Goal: Information Seeking & Learning: Find contact information

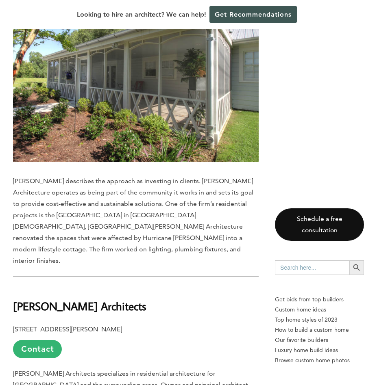
scroll to position [2059, 0]
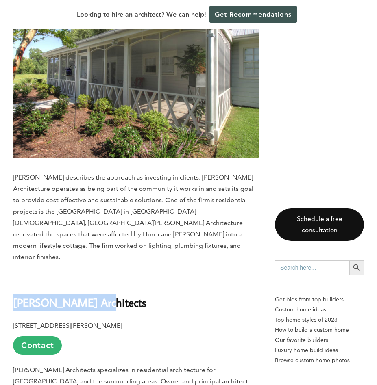
drag, startPoint x: 98, startPoint y: 241, endPoint x: 4, endPoint y: 248, distance: 94.9
copy b "[PERSON_NAME] Architects"
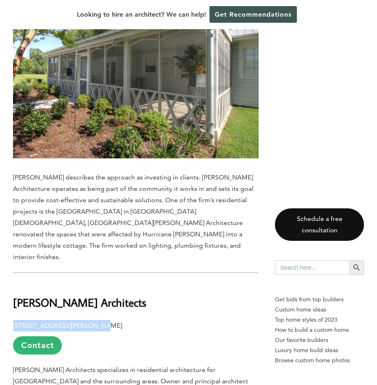
drag, startPoint x: 11, startPoint y: 269, endPoint x: 90, endPoint y: 270, distance: 78.4
copy b "[STREET_ADDRESS]"
click at [100, 322] on b "[STREET_ADDRESS][PERSON_NAME]" at bounding box center [67, 326] width 109 height 8
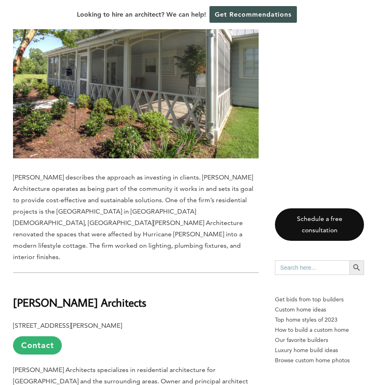
copy b "[PERSON_NAME]"
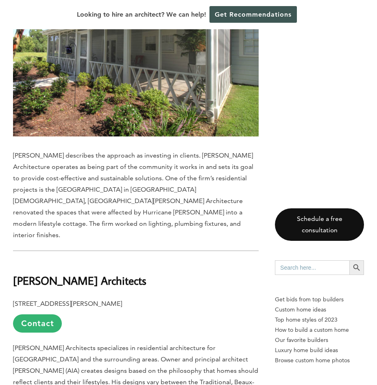
scroll to position [2140, 0]
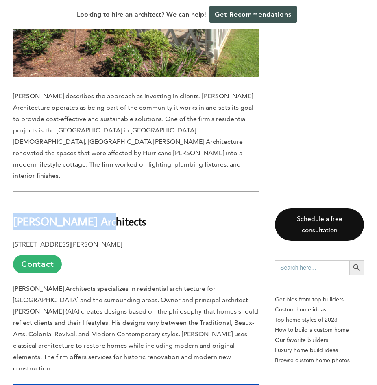
drag, startPoint x: 6, startPoint y: 166, endPoint x: 117, endPoint y: 167, distance: 110.9
copy b "[PERSON_NAME] Architects"
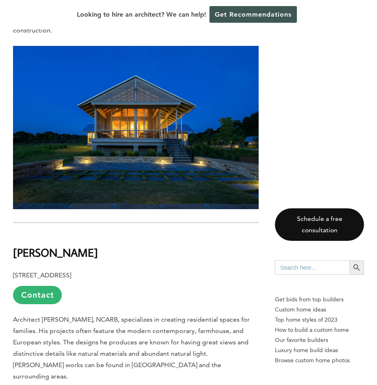
scroll to position [2547, 0]
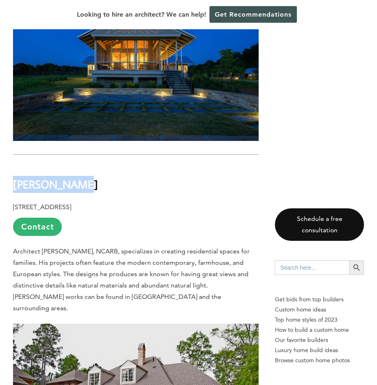
drag, startPoint x: 93, startPoint y: 115, endPoint x: 3, endPoint y: 116, distance: 89.8
click at [3, 116] on div "Last updated on [DATE] 12:34 pm [US_STATE] is known for its affordable resident…" at bounding box center [188, 270] width 377 height 4957
copy b "[PERSON_NAME]"
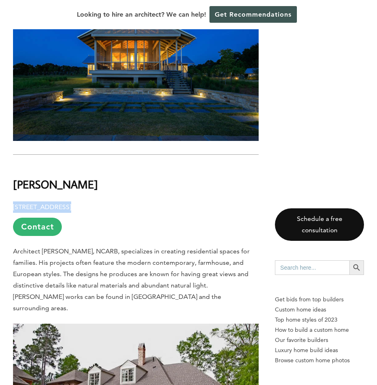
drag, startPoint x: 19, startPoint y: 138, endPoint x: 67, endPoint y: 142, distance: 47.7
click at [67, 142] on div "Last updated on [DATE] 12:34 pm [US_STATE] is known for its affordable resident…" at bounding box center [188, 270] width 377 height 4957
copy b "118 Green Glades"
click at [71, 203] on b "[STREET_ADDRESS]" at bounding box center [42, 207] width 58 height 8
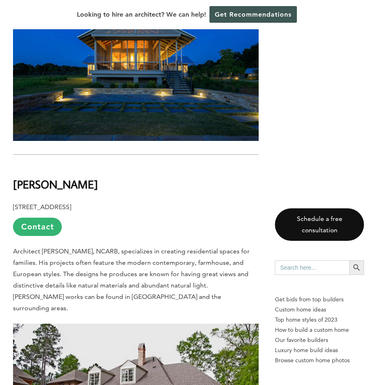
copy b "Ridgeland"
drag, startPoint x: 13, startPoint y: 117, endPoint x: 79, endPoint y: 119, distance: 65.8
click at [79, 165] on h2 "[PERSON_NAME]" at bounding box center [135, 179] width 245 height 28
copy b "[PERSON_NAME]"
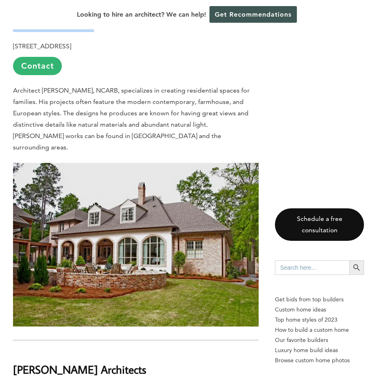
scroll to position [2790, 0]
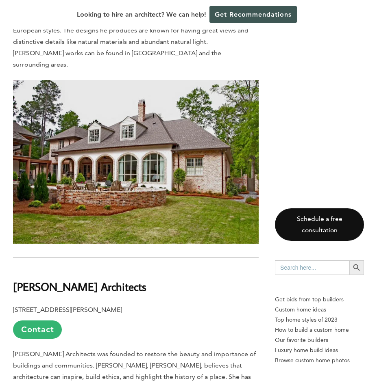
drag, startPoint x: 139, startPoint y: 206, endPoint x: -27, endPoint y: 212, distance: 166.3
copy b "[PERSON_NAME] Architects"
drag, startPoint x: 8, startPoint y: 233, endPoint x: 66, endPoint y: 236, distance: 58.2
click at [66, 236] on div "Last updated on [DATE] 12:34 pm [US_STATE] is known for its affordable resident…" at bounding box center [188, 26] width 377 height 4957
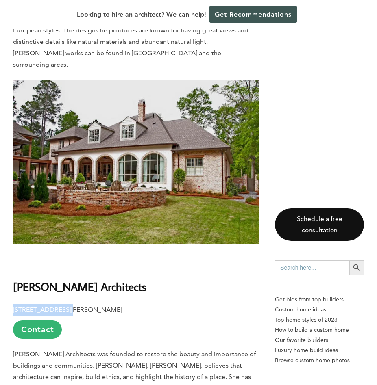
copy b "[STREET_ADDRESS][PERSON_NAME]"
click at [83, 306] on b "[STREET_ADDRESS][PERSON_NAME]" at bounding box center [67, 310] width 109 height 8
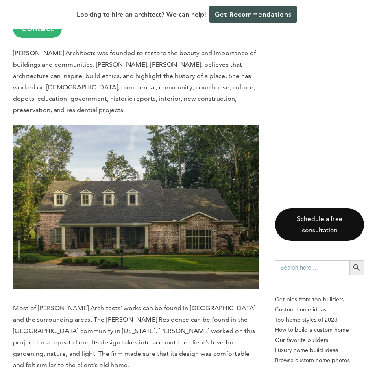
scroll to position [3237, 0]
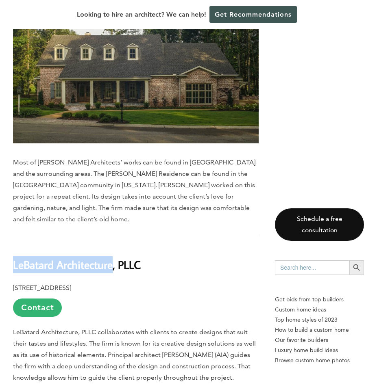
drag, startPoint x: 11, startPoint y: 162, endPoint x: 113, endPoint y: 167, distance: 102.5
drag, startPoint x: 57, startPoint y: 186, endPoint x: 67, endPoint y: 187, distance: 9.5
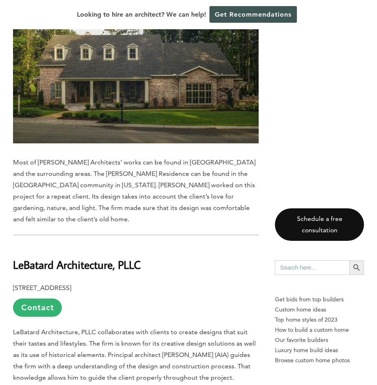
click at [71, 284] on b "[STREET_ADDRESS]" at bounding box center [42, 288] width 58 height 8
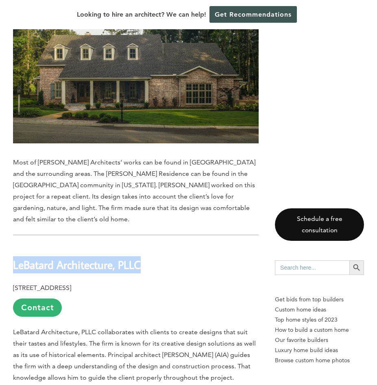
drag, startPoint x: 5, startPoint y: 162, endPoint x: 143, endPoint y: 167, distance: 138.6
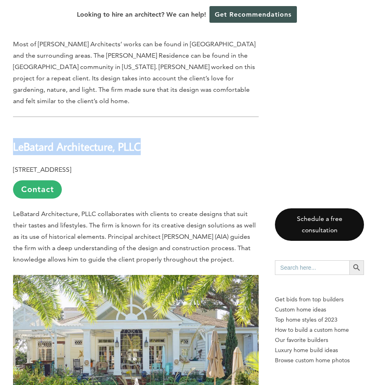
scroll to position [3481, 0]
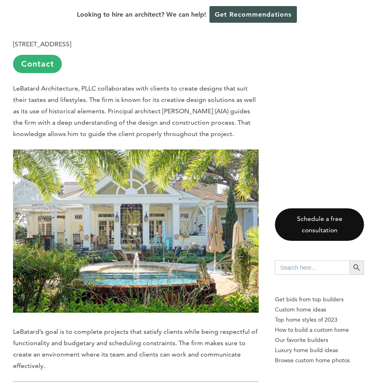
drag, startPoint x: 14, startPoint y: 309, endPoint x: 149, endPoint y: 308, distance: 135.7
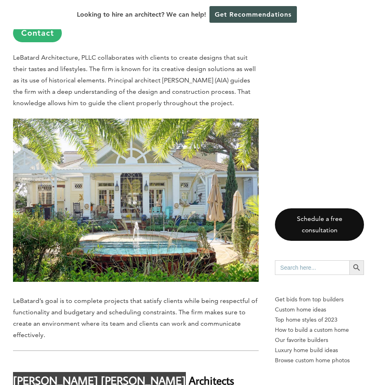
scroll to position [3603, 0]
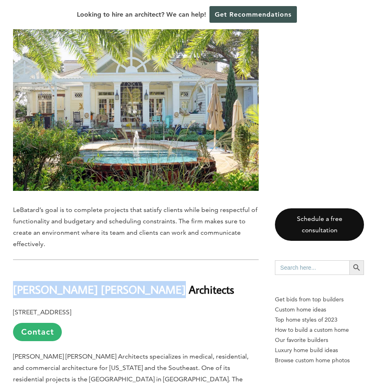
drag, startPoint x: 11, startPoint y: 213, endPoint x: 82, endPoint y: 212, distance: 70.7
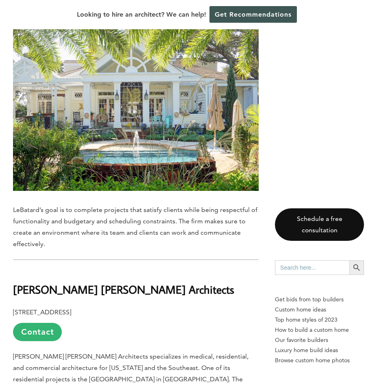
click at [71, 308] on b "[STREET_ADDRESS]" at bounding box center [42, 312] width 58 height 8
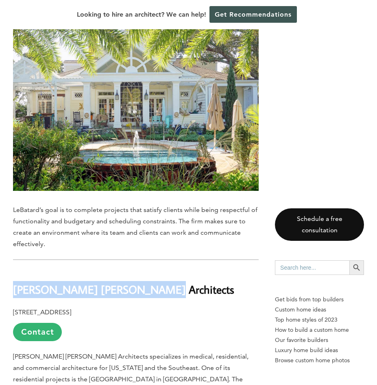
drag, startPoint x: 13, startPoint y: 188, endPoint x: 155, endPoint y: 188, distance: 142.2
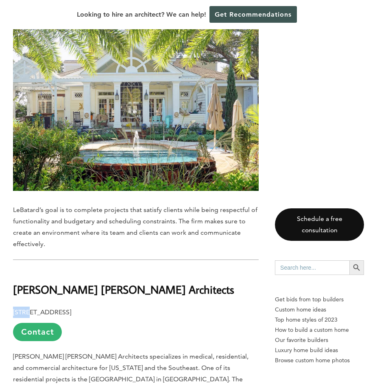
drag, startPoint x: 11, startPoint y: 208, endPoint x: 32, endPoint y: 209, distance: 20.3
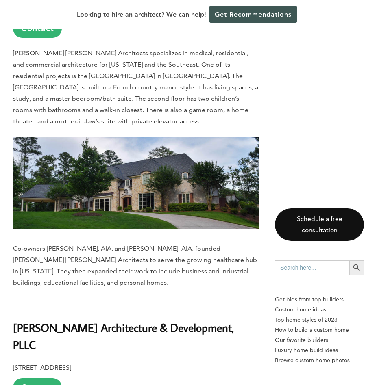
scroll to position [3968, 0]
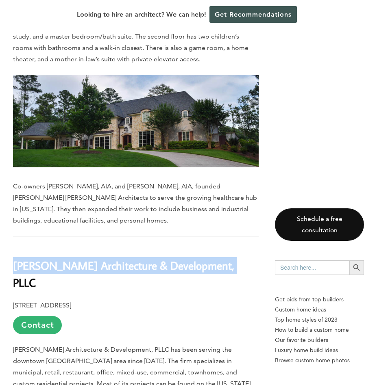
drag, startPoint x: 226, startPoint y: 160, endPoint x: 6, endPoint y: 166, distance: 219.8
click at [22, 258] on b "[PERSON_NAME] Architecture & Development, PLLC" at bounding box center [123, 273] width 221 height 31
drag, startPoint x: 11, startPoint y: 164, endPoint x: 188, endPoint y: 165, distance: 177.1
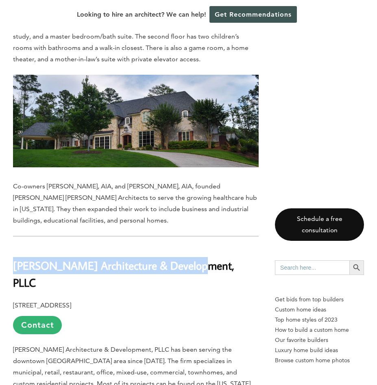
drag, startPoint x: 12, startPoint y: 186, endPoint x: 109, endPoint y: 188, distance: 97.1
drag, startPoint x: 113, startPoint y: 187, endPoint x: 153, endPoint y: 190, distance: 40.7
click at [71, 301] on b "[STREET_ADDRESS]" at bounding box center [42, 305] width 58 height 8
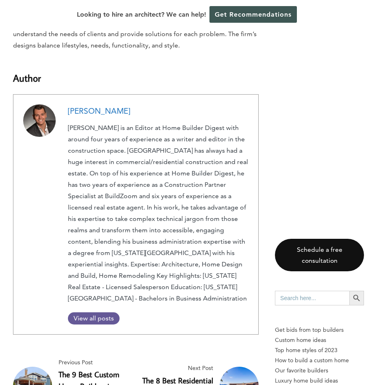
scroll to position [4374, 0]
